Goal: Task Accomplishment & Management: Manage account settings

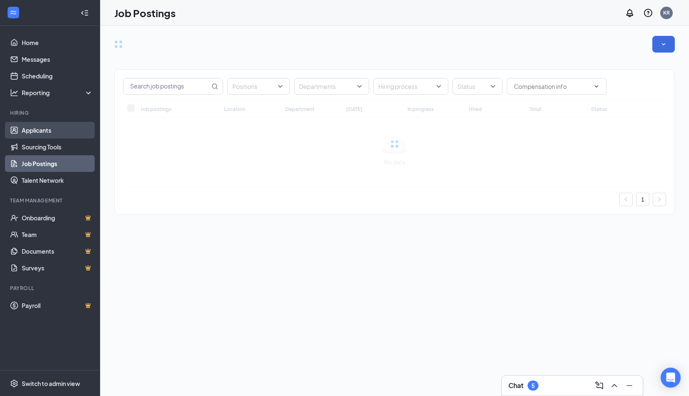
click at [44, 128] on link "Applicants" at bounding box center [57, 130] width 71 height 17
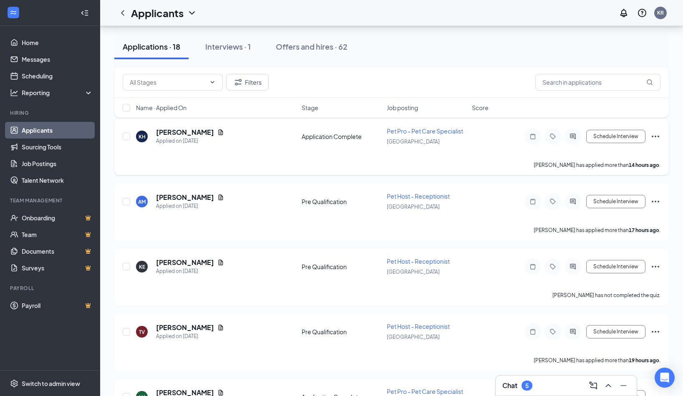
scroll to position [83, 0]
click at [606, 383] on icon "ChevronUp" at bounding box center [608, 385] width 10 height 10
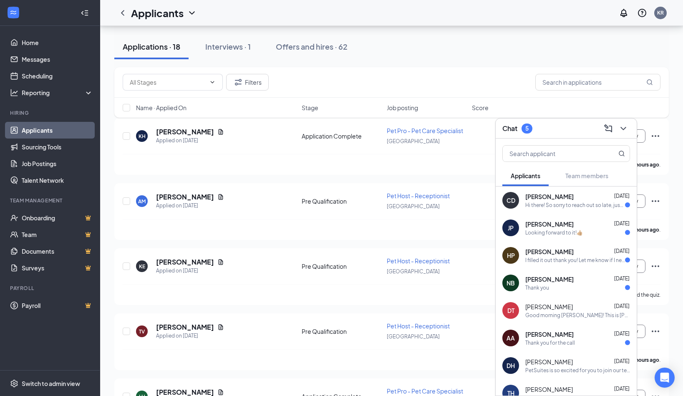
click at [596, 201] on div "Hi there! So sorry to reach out so late, just wanted to check if my interview w…" at bounding box center [575, 204] width 100 height 7
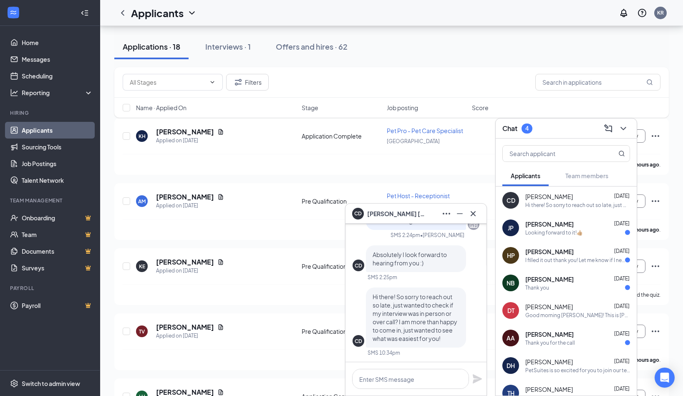
scroll to position [0, 0]
click at [476, 212] on icon "Cross" at bounding box center [473, 214] width 10 height 10
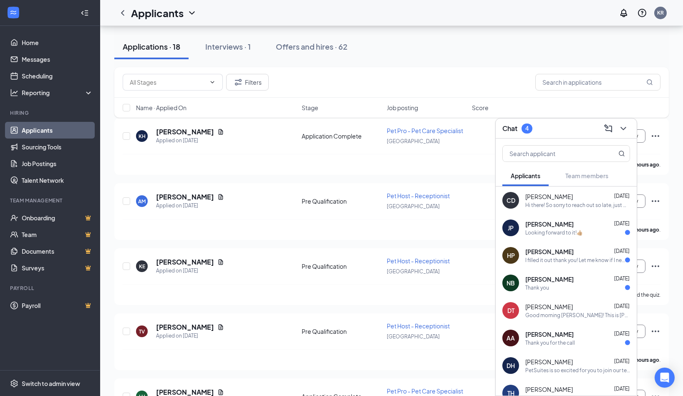
click at [538, 234] on div "Looking forward to it!👍🏼" at bounding box center [554, 232] width 58 height 7
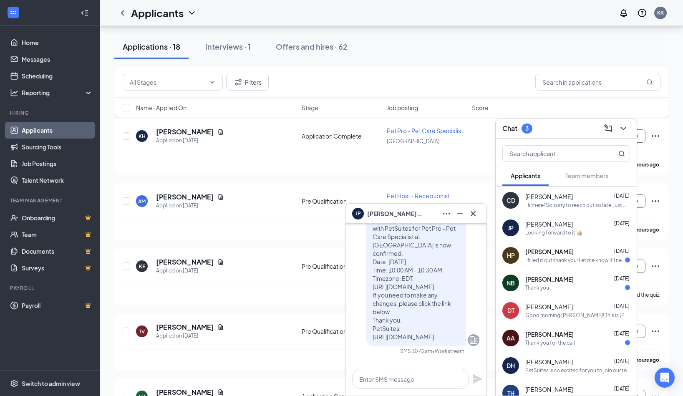
scroll to position [-209, 0]
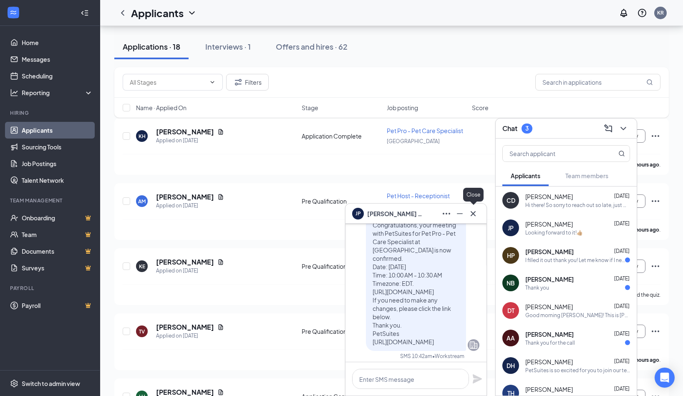
click at [474, 213] on icon "Cross" at bounding box center [473, 214] width 10 height 10
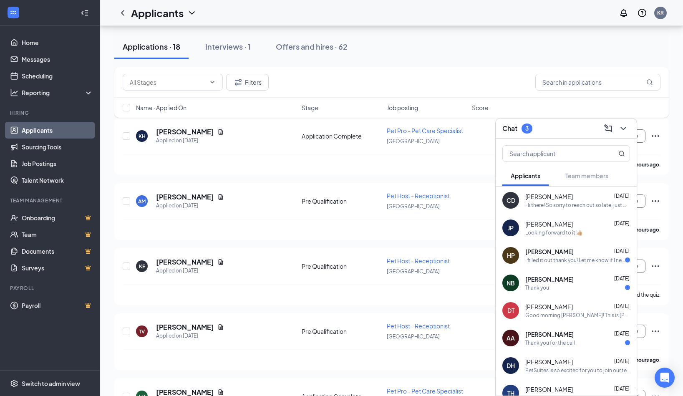
click at [562, 283] on span "[PERSON_NAME]" at bounding box center [549, 279] width 48 height 8
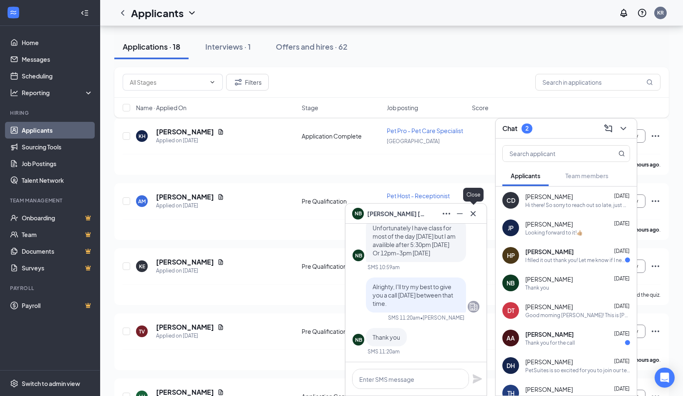
click at [478, 214] on button at bounding box center [472, 213] width 13 height 13
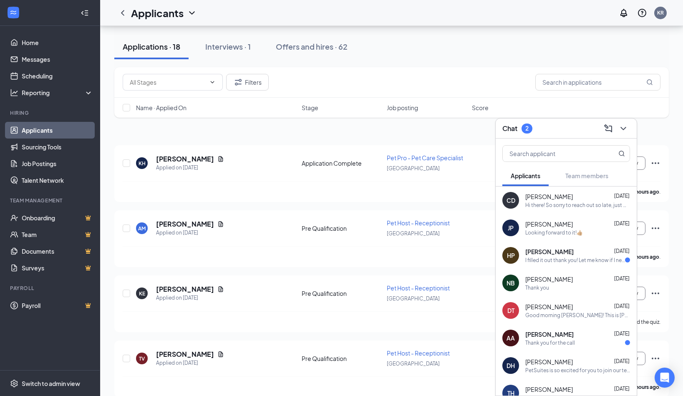
scroll to position [42, 0]
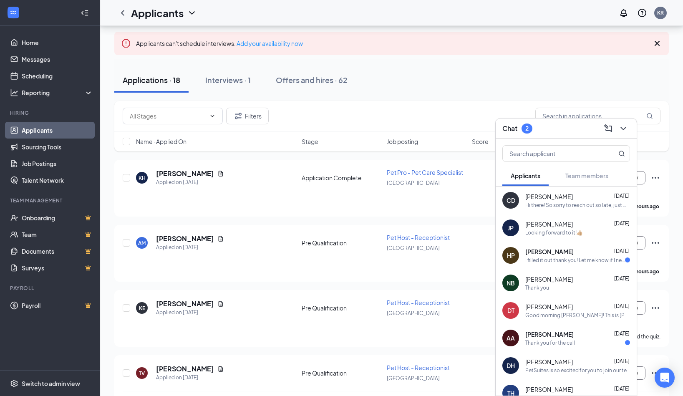
click at [583, 346] on div "AA [PERSON_NAME] [DATE] Thank you for the call" at bounding box center [565, 338] width 141 height 28
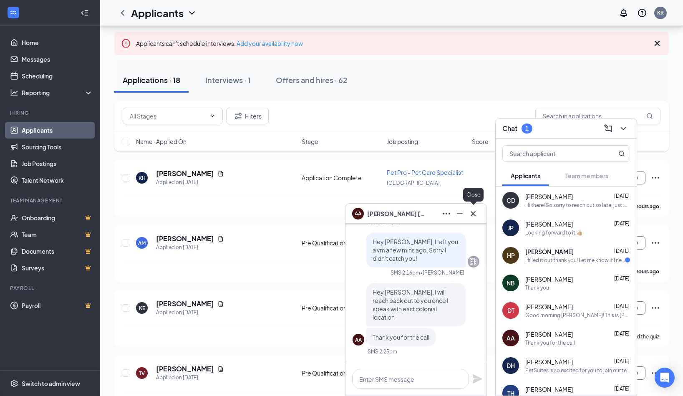
click at [473, 212] on icon "Cross" at bounding box center [473, 214] width 10 height 10
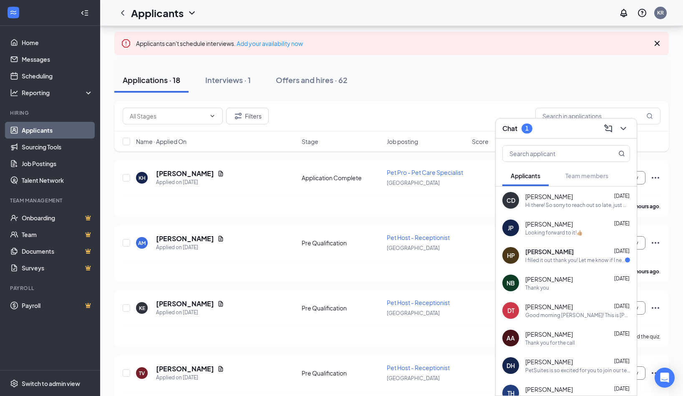
click at [590, 337] on div "[PERSON_NAME] [DATE]" at bounding box center [577, 334] width 105 height 8
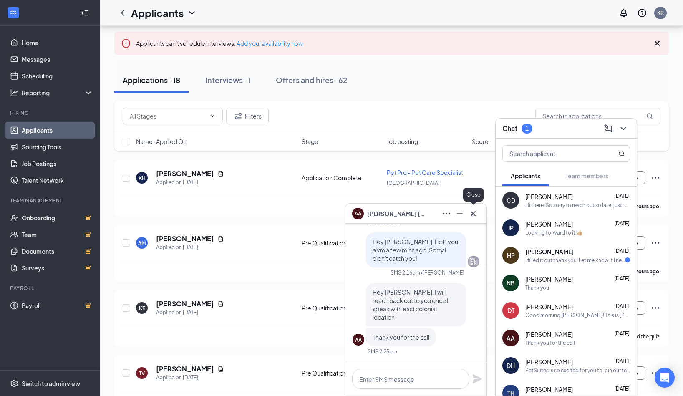
click at [473, 210] on icon "Cross" at bounding box center [473, 214] width 10 height 10
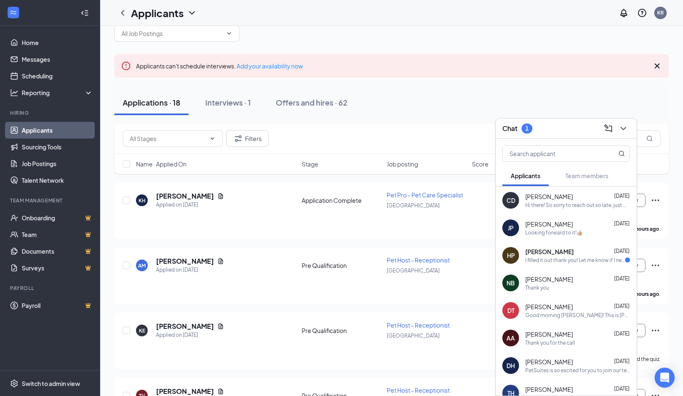
scroll to position [0, 0]
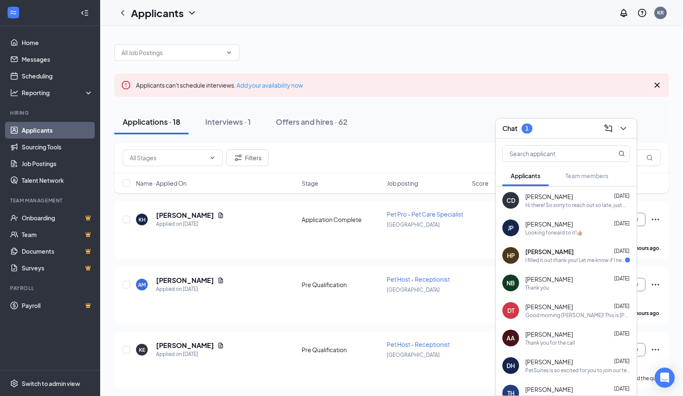
drag, startPoint x: 566, startPoint y: 206, endPoint x: 548, endPoint y: 209, distance: 18.1
click at [548, 209] on div "CD [PERSON_NAME] [DATE] Hi there! So sorry to reach out so late, just wanted to…" at bounding box center [565, 200] width 141 height 28
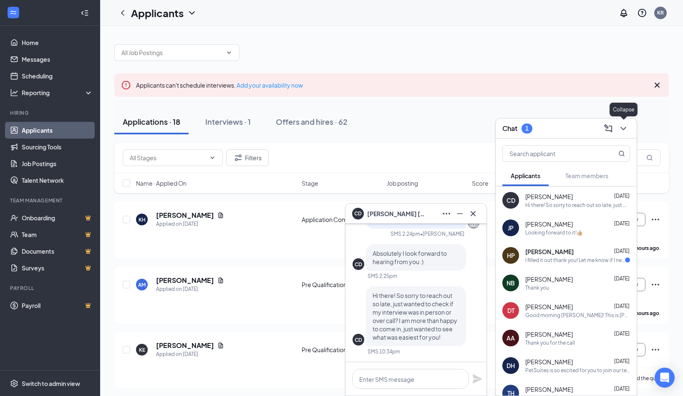
click at [623, 124] on icon "ChevronDown" at bounding box center [623, 128] width 10 height 10
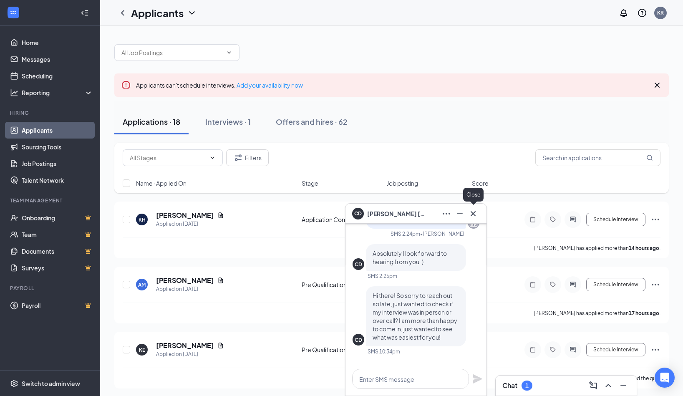
click at [473, 207] on button at bounding box center [472, 213] width 13 height 13
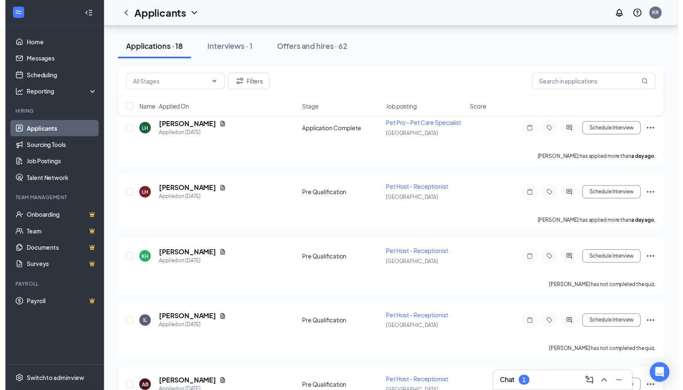
scroll to position [375, 0]
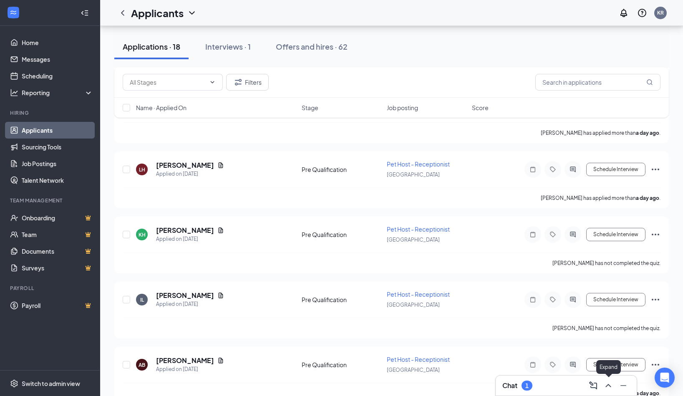
click at [613, 381] on button at bounding box center [607, 385] width 13 height 13
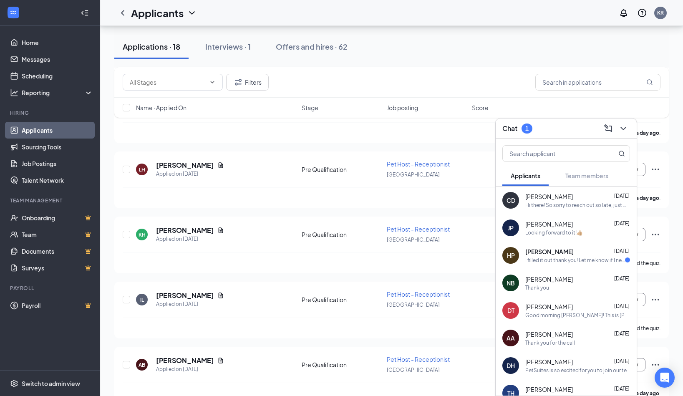
click at [543, 197] on span "[PERSON_NAME]" at bounding box center [549, 196] width 48 height 8
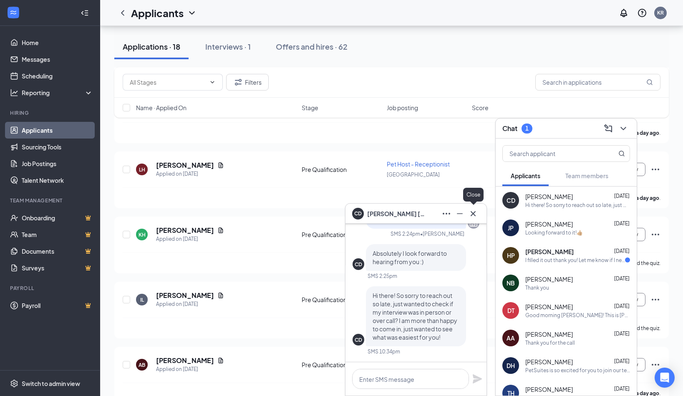
click at [474, 217] on icon "Cross" at bounding box center [473, 214] width 10 height 10
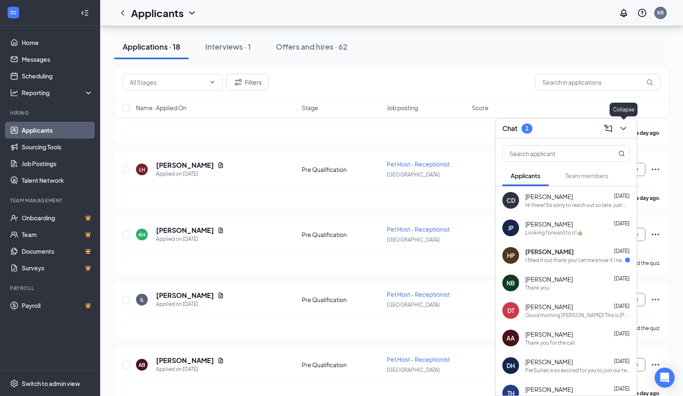
click at [620, 129] on icon "ChevronDown" at bounding box center [623, 128] width 10 height 10
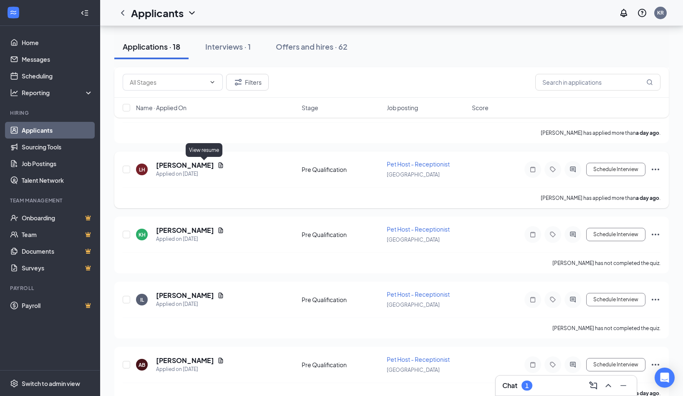
click at [219, 167] on icon "Document" at bounding box center [221, 164] width 5 height 5
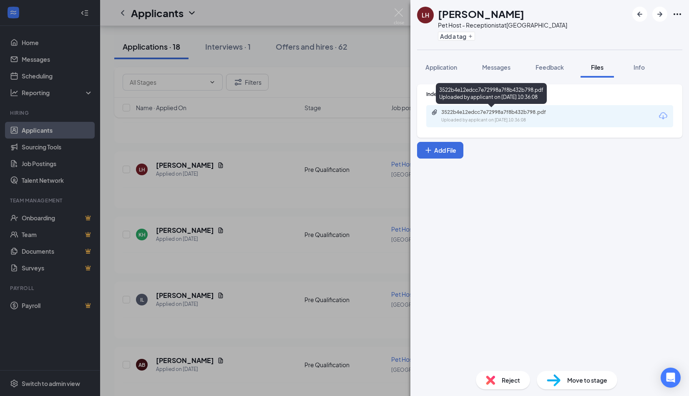
click at [494, 116] on div "3522b4e12edcc7e72998a7f8b432b798.pdf Uploaded by applicant on [DATE] 10:36:08" at bounding box center [498, 116] width 135 height 15
click at [403, 10] on img at bounding box center [399, 16] width 10 height 16
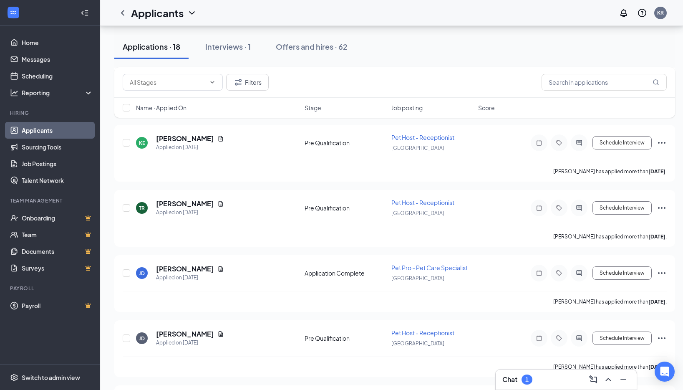
scroll to position [667, 0]
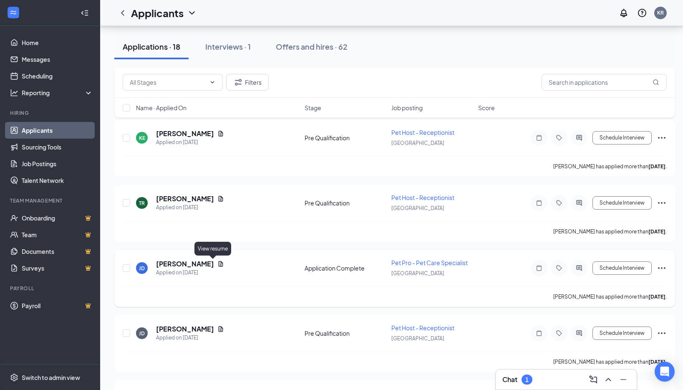
click at [219, 262] on icon "Document" at bounding box center [221, 263] width 5 height 5
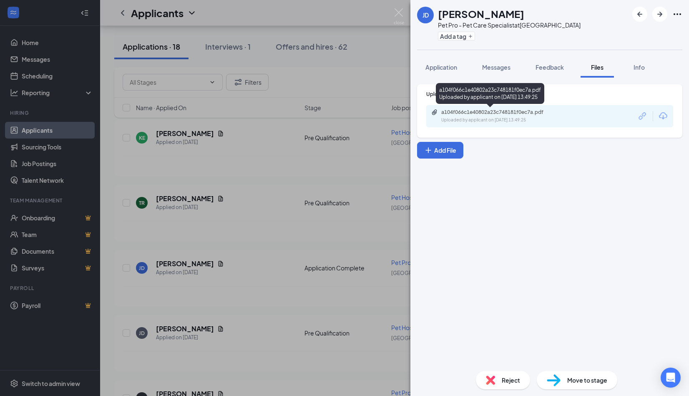
click at [492, 121] on div "Uploaded by applicant on [DATE] 13:49:25" at bounding box center [503, 120] width 125 height 7
click at [400, 13] on img at bounding box center [399, 16] width 10 height 16
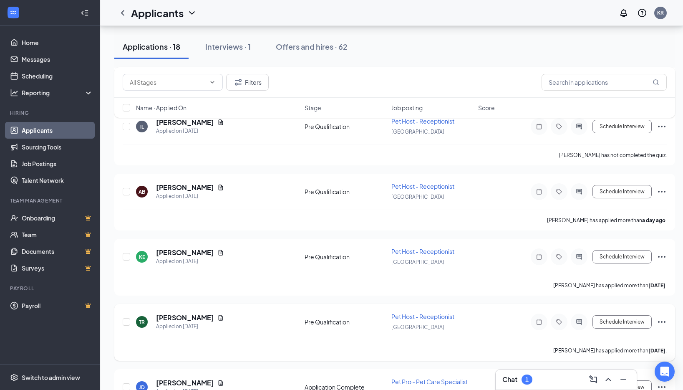
scroll to position [542, 0]
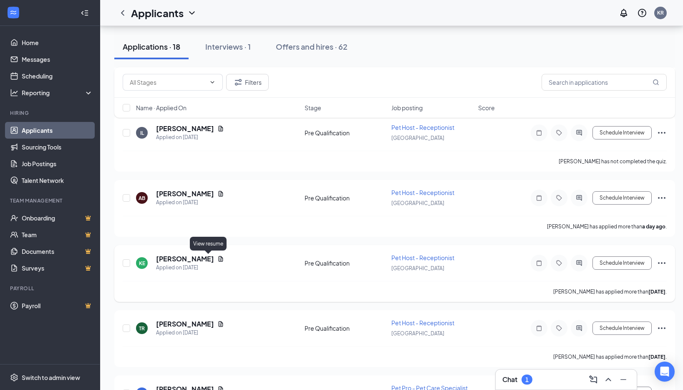
click at [219, 259] on icon "Document" at bounding box center [221, 258] width 5 height 5
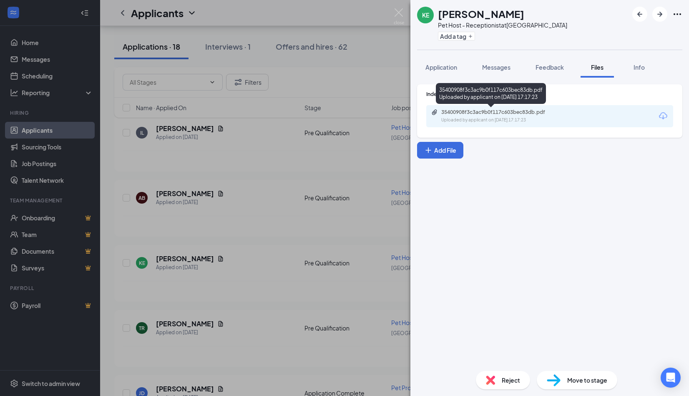
click at [458, 113] on div "35400908f3c3ac9b0f117c603bec83db.pdf" at bounding box center [499, 112] width 117 height 7
click at [407, 16] on div "KE [PERSON_NAME] Pet Host - Receptionist at [GEOGRAPHIC_DATA] Add a tag Applica…" at bounding box center [344, 198] width 689 height 396
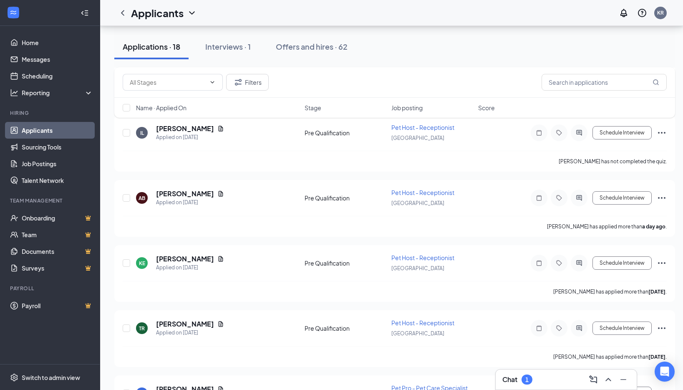
click at [398, 16] on div "Applicants KR" at bounding box center [391, 13] width 583 height 26
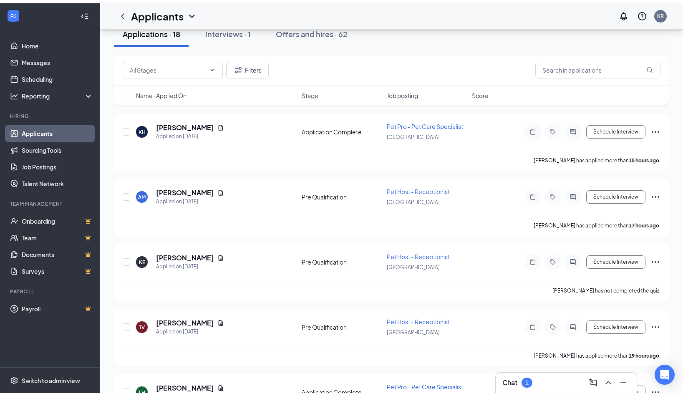
scroll to position [42, 0]
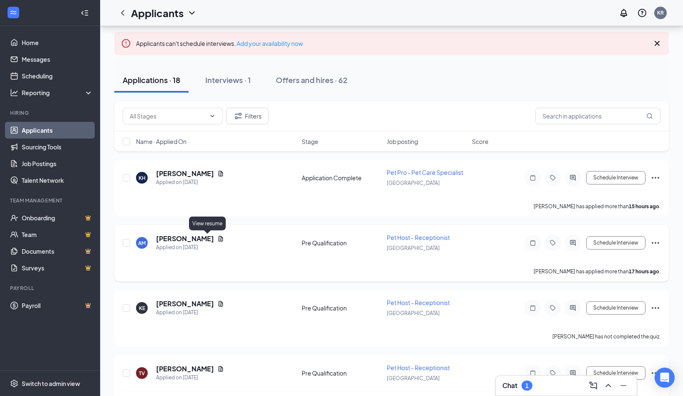
click at [217, 238] on icon "Document" at bounding box center [220, 238] width 7 height 7
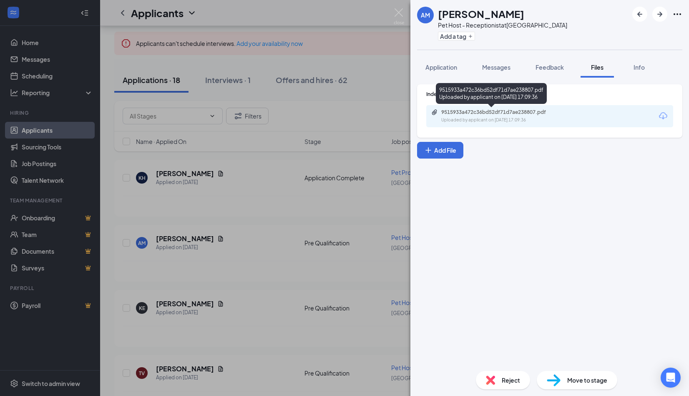
click at [470, 109] on div "9515933a472c36bd52df71d7ae238807.pdf" at bounding box center [499, 112] width 117 height 7
click at [396, 13] on img at bounding box center [399, 16] width 10 height 16
